Goal: Task Accomplishment & Management: Manage account settings

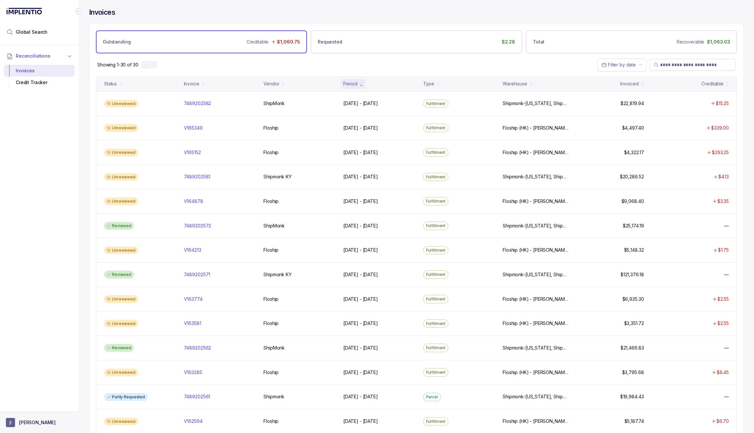
click at [23, 418] on button "[PERSON_NAME]" at bounding box center [39, 422] width 67 height 9
click at [51, 406] on p "Logout" at bounding box center [43, 408] width 54 height 7
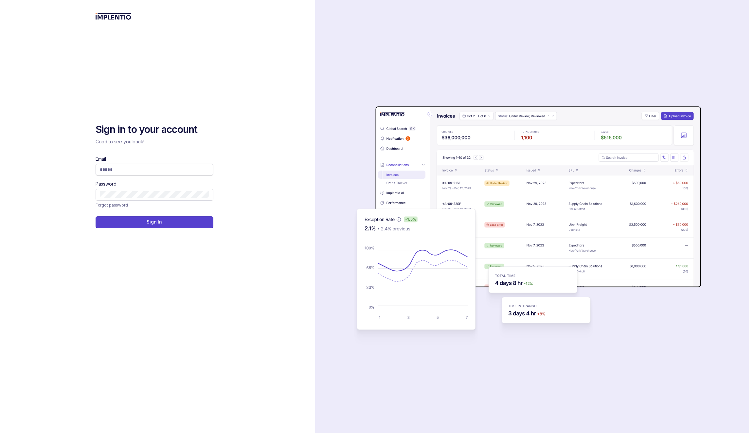
click at [199, 171] on input "Email" at bounding box center [154, 169] width 109 height 7
type input "**********"
